Goal: Task Accomplishment & Management: Manage account settings

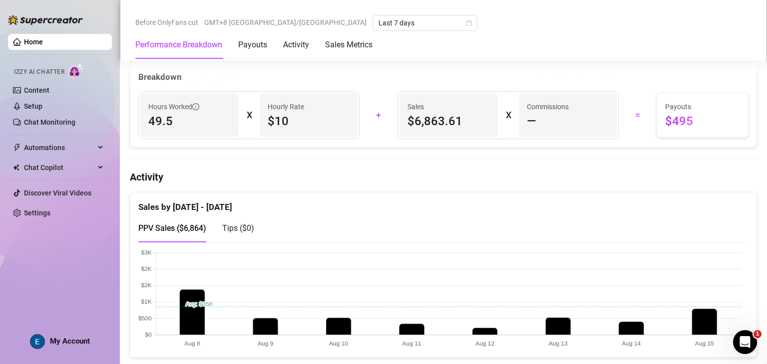
scroll to position [399, 0]
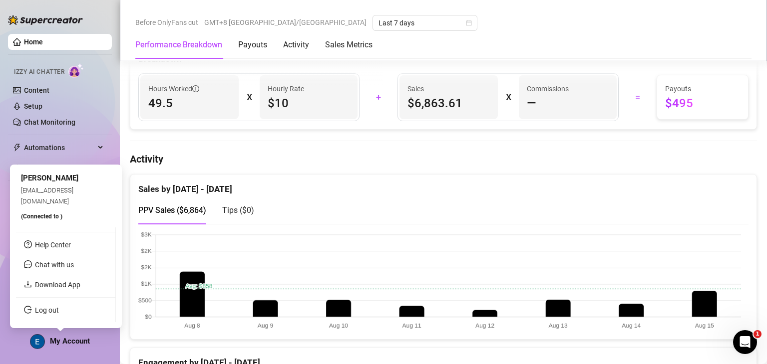
click at [58, 338] on span "My Account" at bounding box center [70, 341] width 40 height 9
click at [59, 314] on link "Log out" at bounding box center [47, 310] width 24 height 8
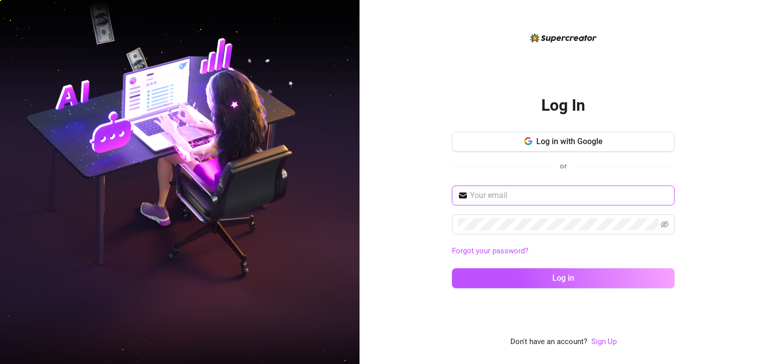
click at [589, 199] on input "text" at bounding box center [569, 196] width 199 height 12
type input "[EMAIL_ADDRESS][DOMAIN_NAME]"
click at [452, 268] on button "Log in" at bounding box center [563, 278] width 223 height 20
